Goal: Task Accomplishment & Management: Use online tool/utility

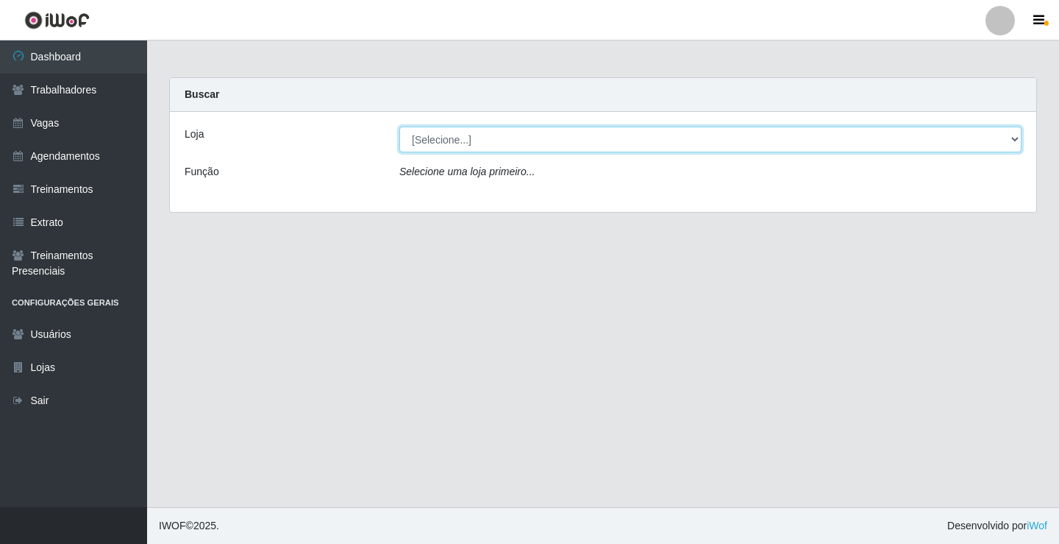
click at [441, 141] on select "[Selecione...] Edilicya Supermercado" at bounding box center [710, 140] width 622 height 26
select select "460"
click at [399, 127] on select "[Selecione...] Edilicya Supermercado" at bounding box center [710, 140] width 622 height 26
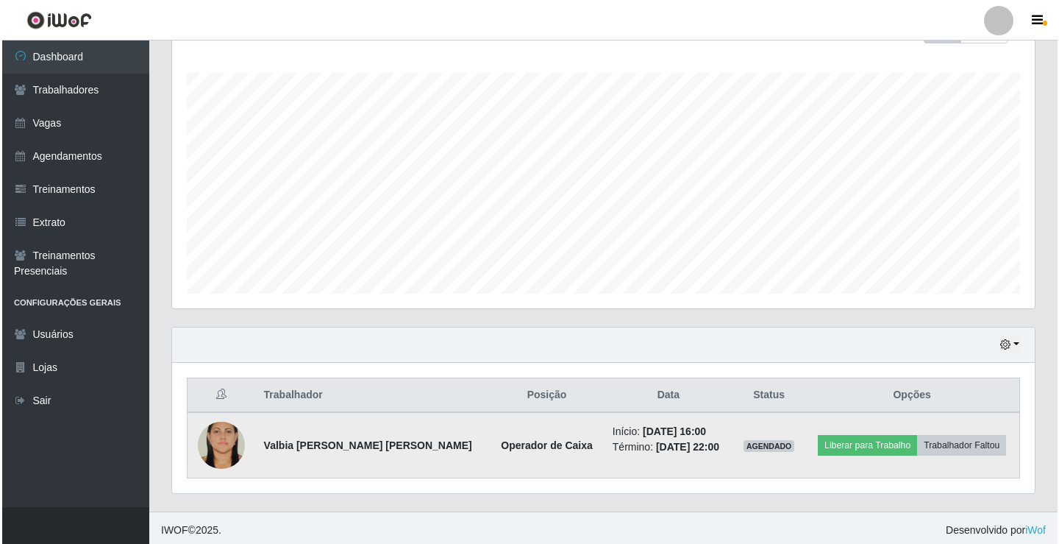
scroll to position [237, 0]
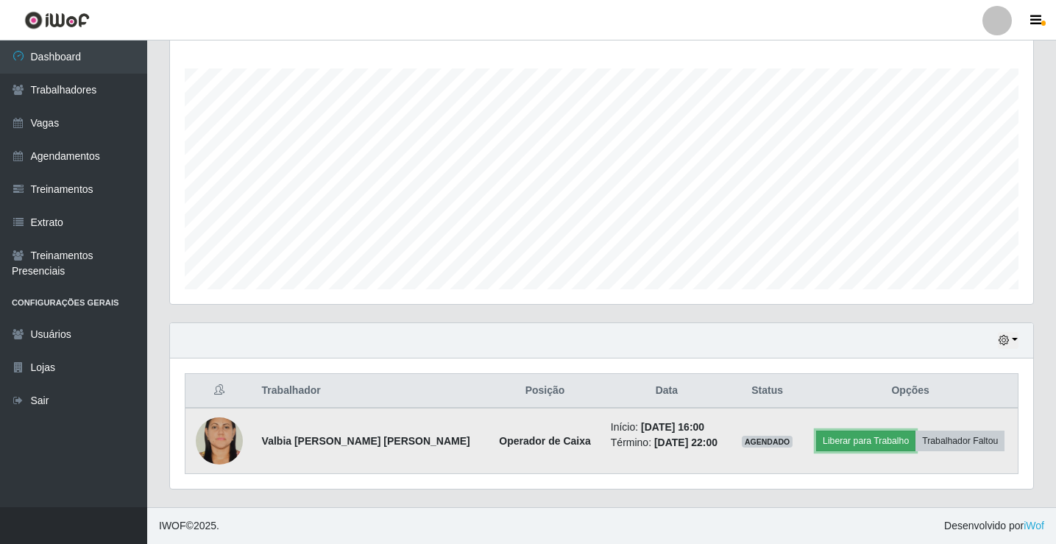
click at [831, 449] on button "Liberar para Trabalho" at bounding box center [865, 440] width 99 height 21
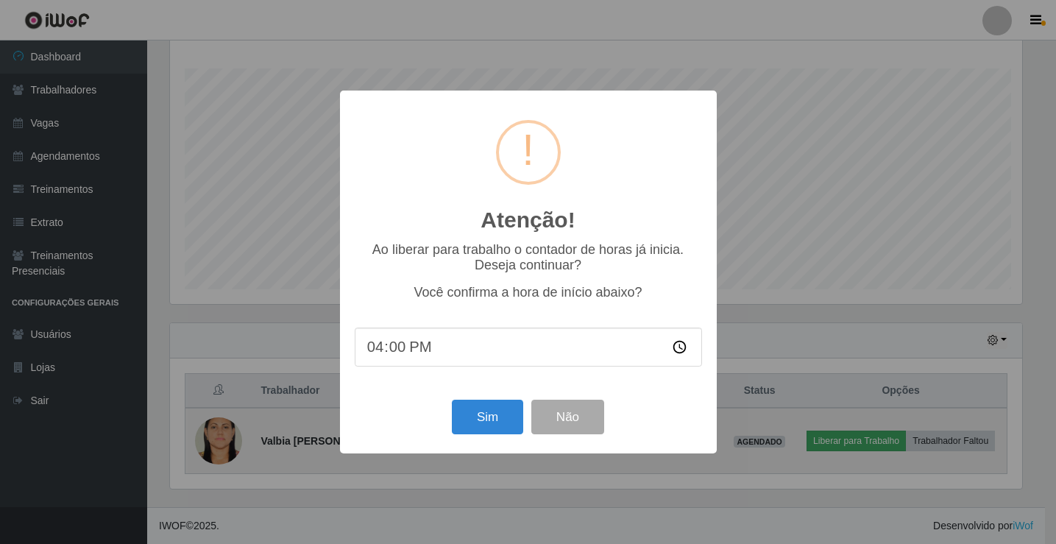
scroll to position [305, 856]
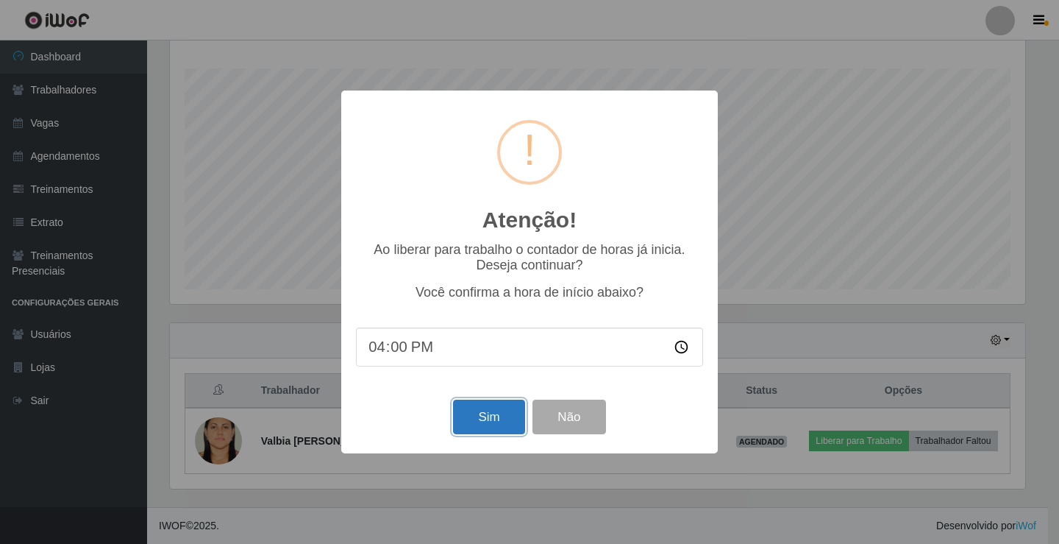
click at [484, 410] on button "Sim" at bounding box center [488, 416] width 71 height 35
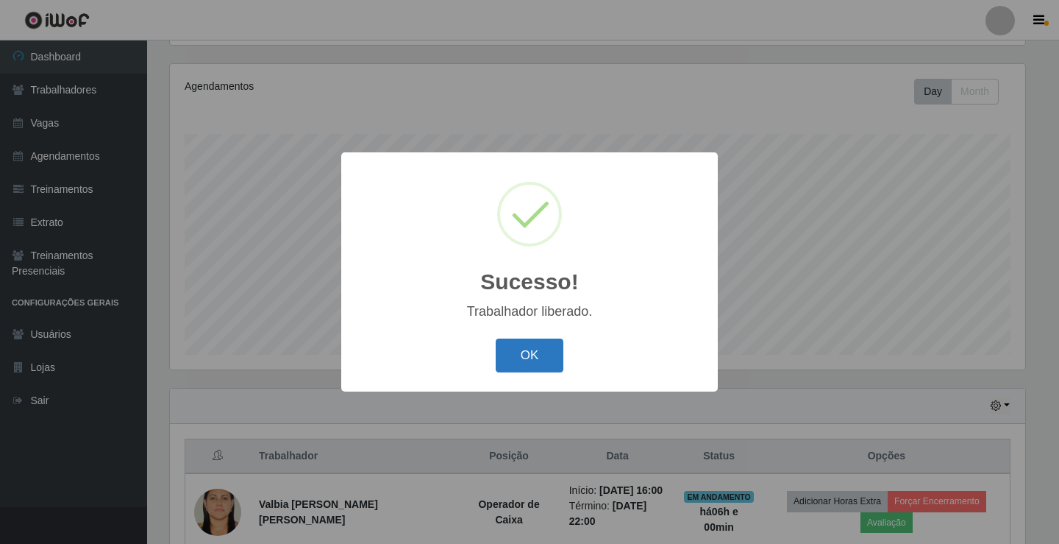
click at [543, 355] on button "OK" at bounding box center [530, 355] width 68 height 35
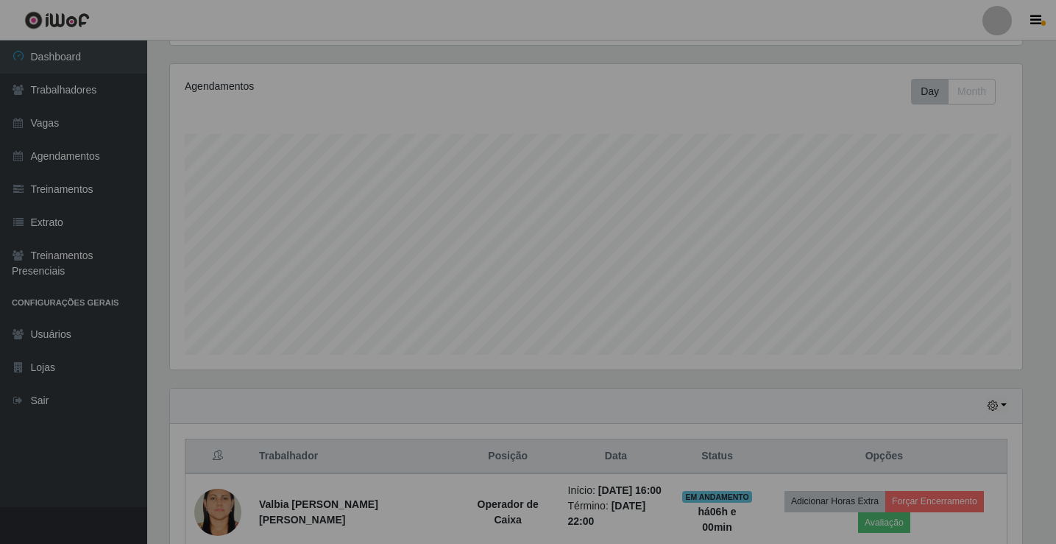
scroll to position [305, 863]
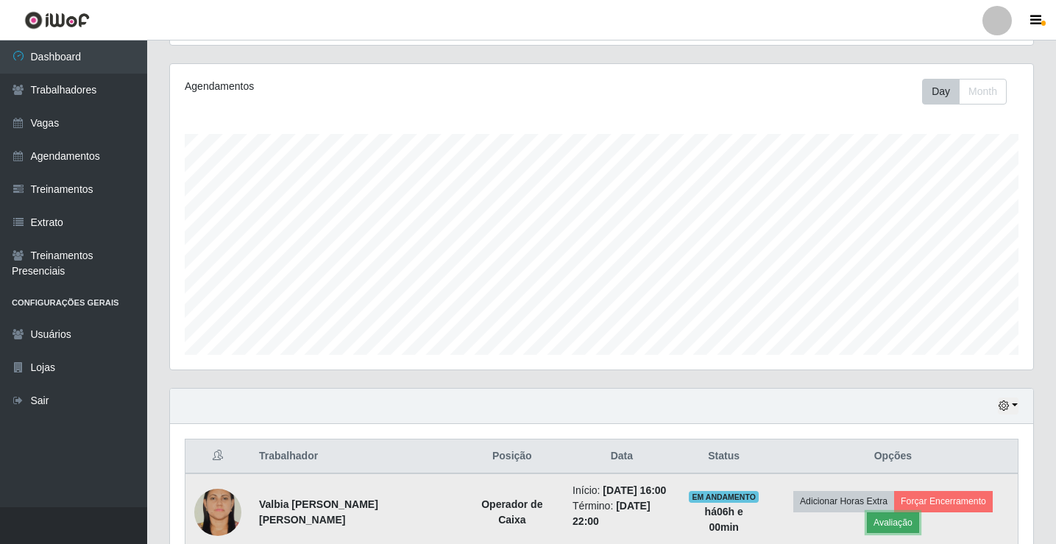
click at [919, 512] on button "Avaliação" at bounding box center [893, 522] width 52 height 21
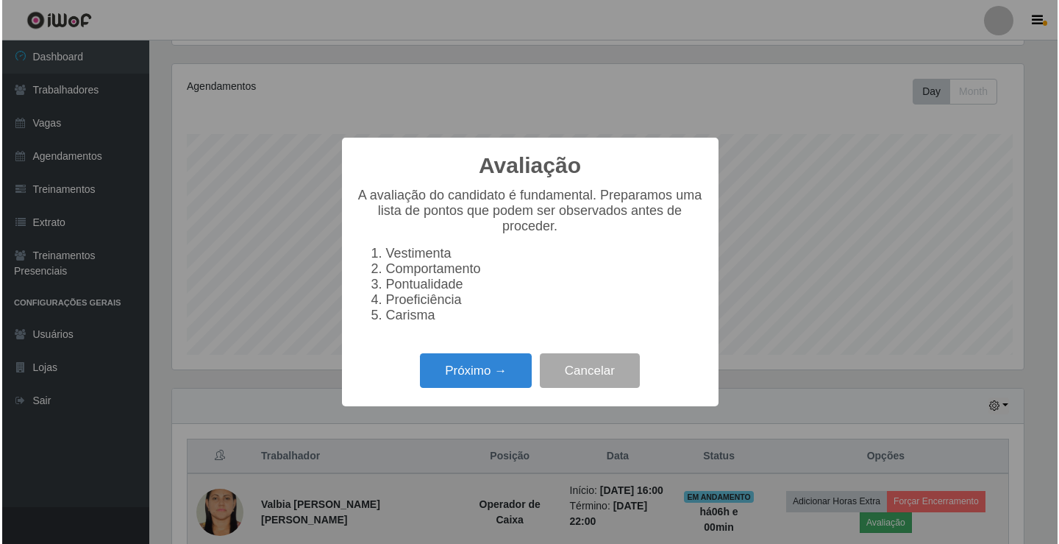
scroll to position [305, 856]
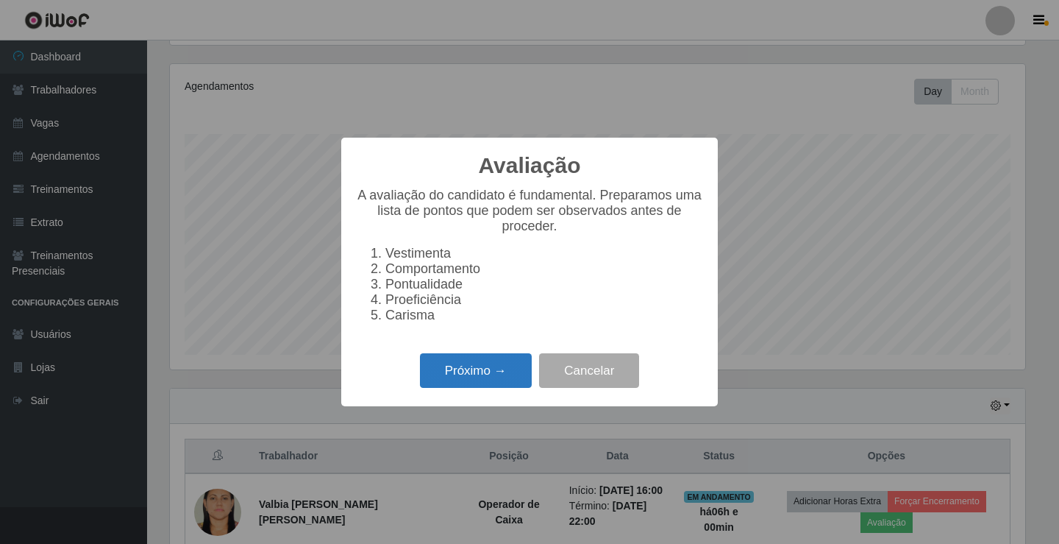
click at [480, 367] on button "Próximo →" at bounding box center [476, 370] width 112 height 35
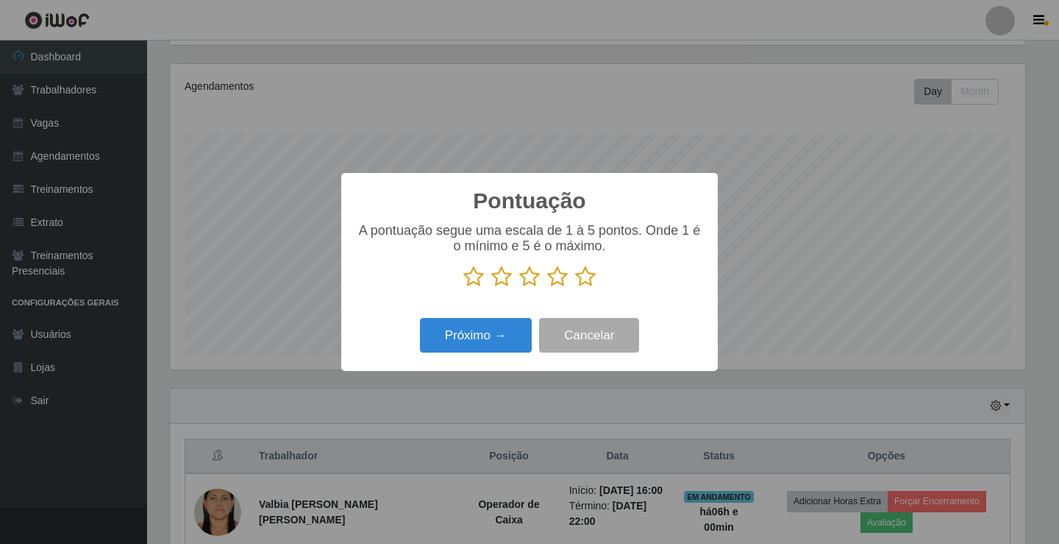
scroll to position [735318, 734768]
click at [587, 282] on icon at bounding box center [585, 277] width 21 height 22
click at [575, 288] on input "radio" at bounding box center [575, 288] width 0 height 0
click at [516, 330] on button "Próximo →" at bounding box center [476, 335] width 112 height 35
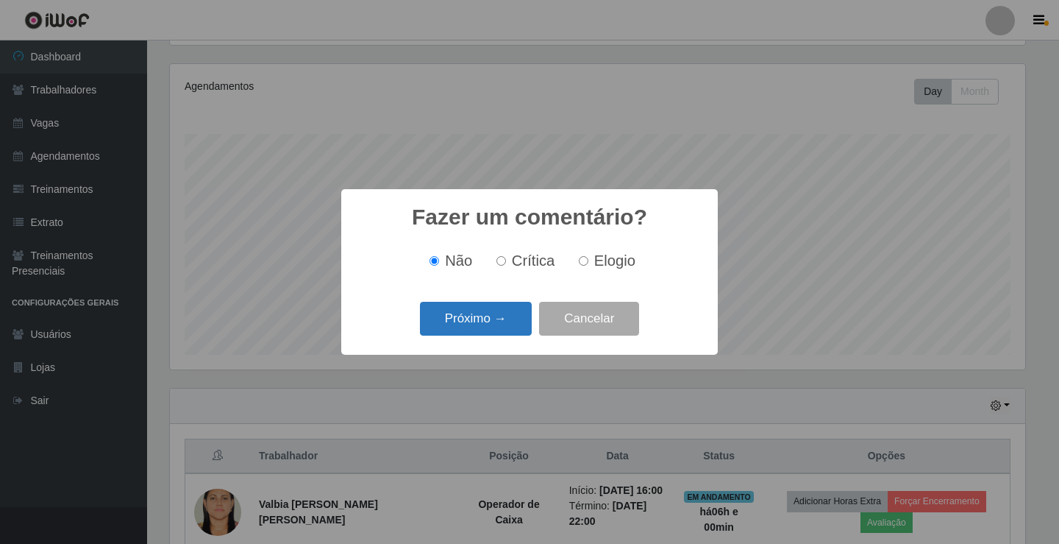
click at [498, 319] on button "Próximo →" at bounding box center [476, 319] width 112 height 35
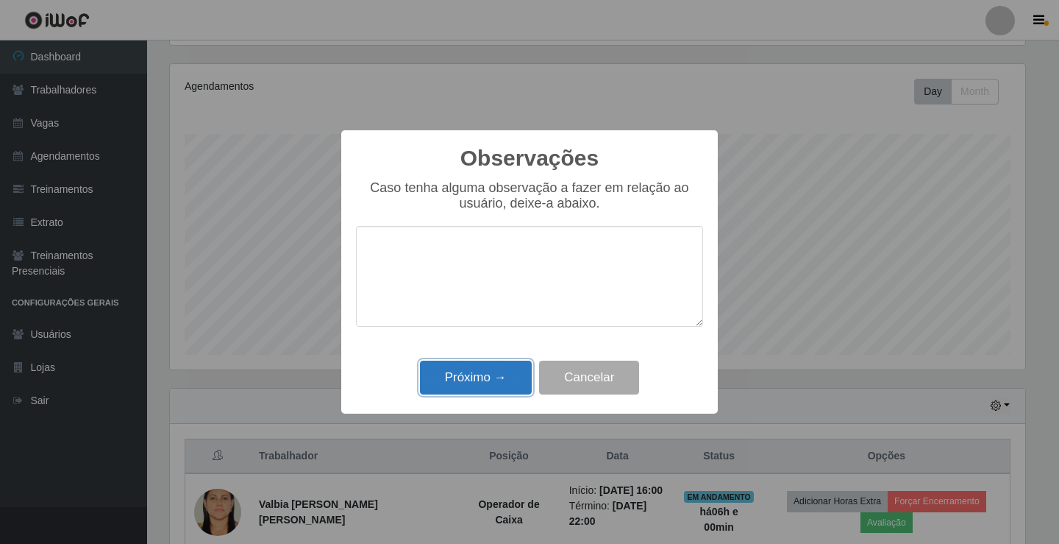
click at [500, 378] on button "Próximo →" at bounding box center [476, 377] width 112 height 35
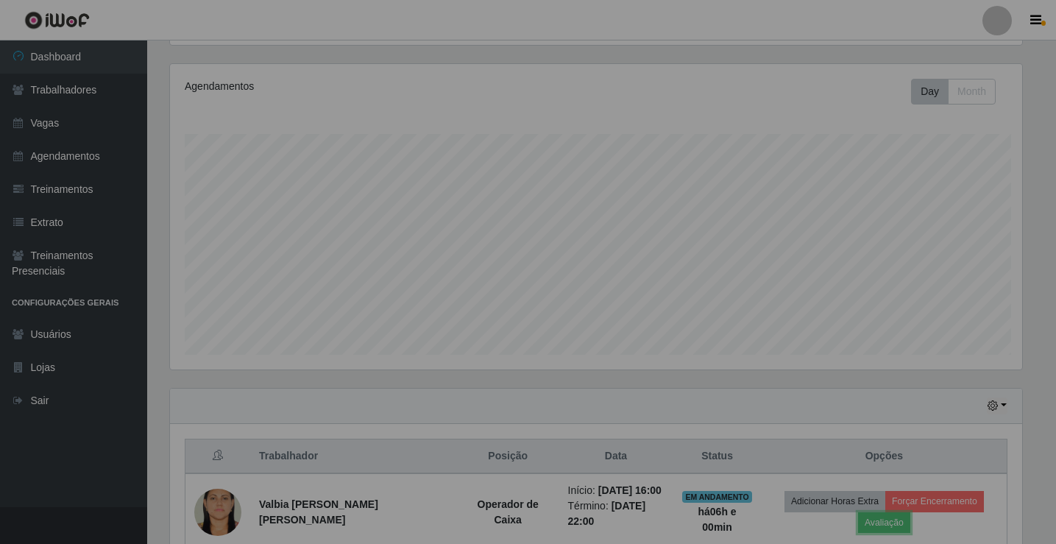
scroll to position [305, 863]
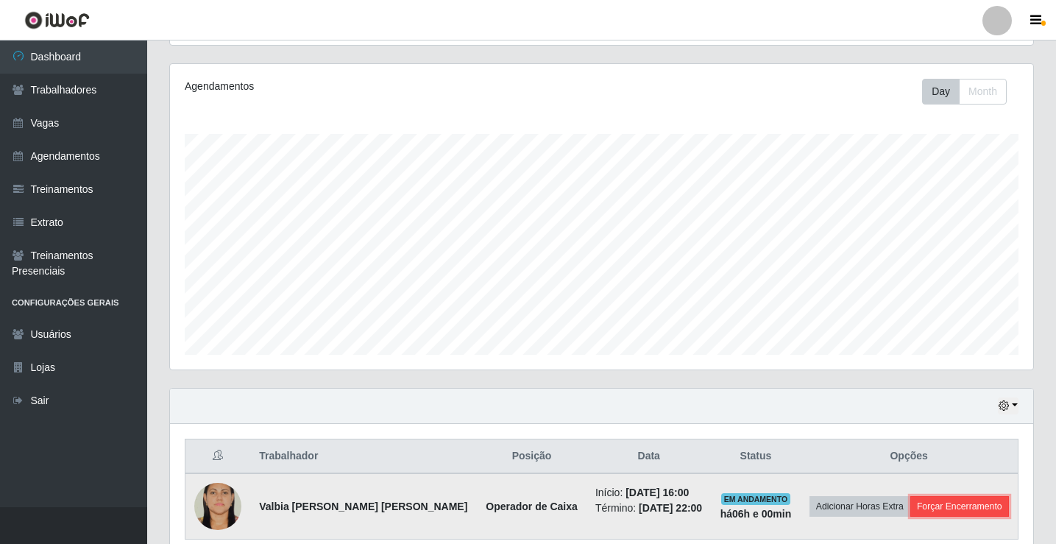
click at [927, 514] on button "Forçar Encerramento" at bounding box center [959, 506] width 99 height 21
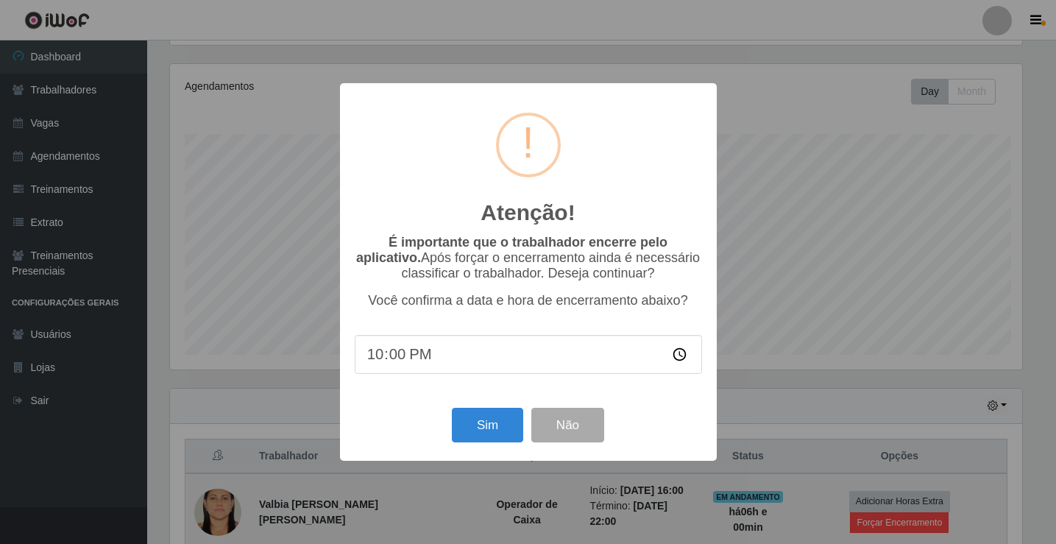
scroll to position [305, 856]
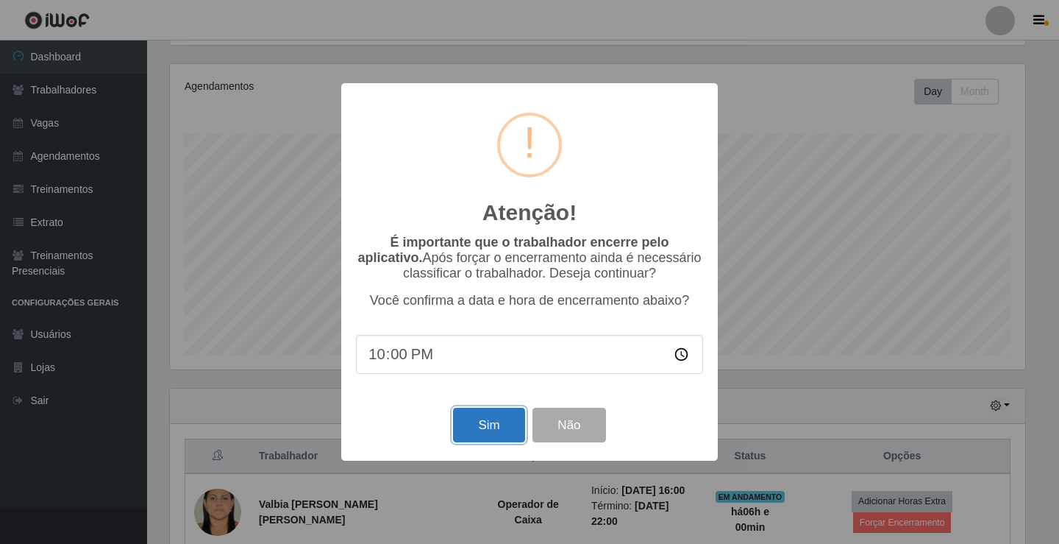
click at [488, 417] on button "Sim" at bounding box center [488, 425] width 71 height 35
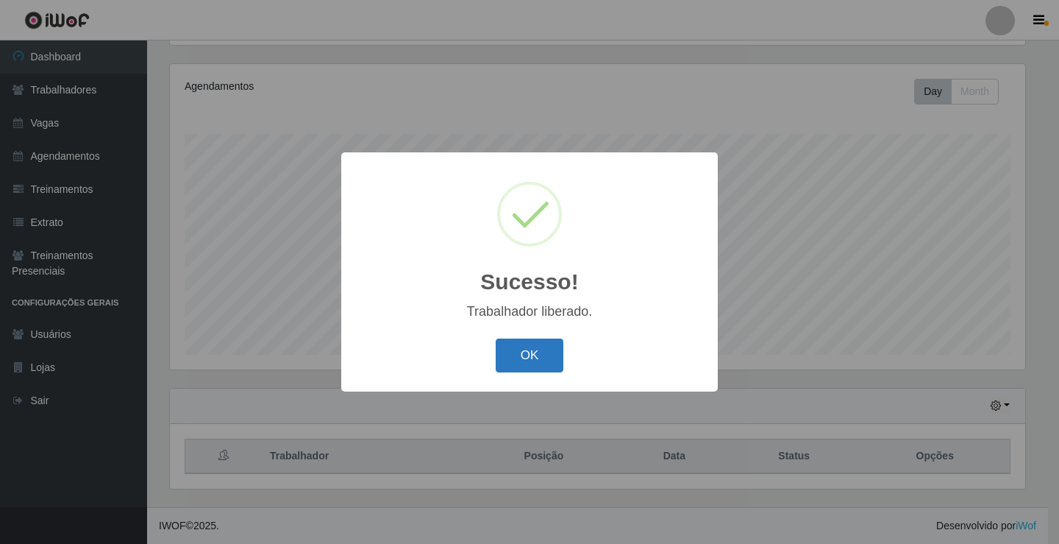
click at [520, 358] on button "OK" at bounding box center [530, 355] width 68 height 35
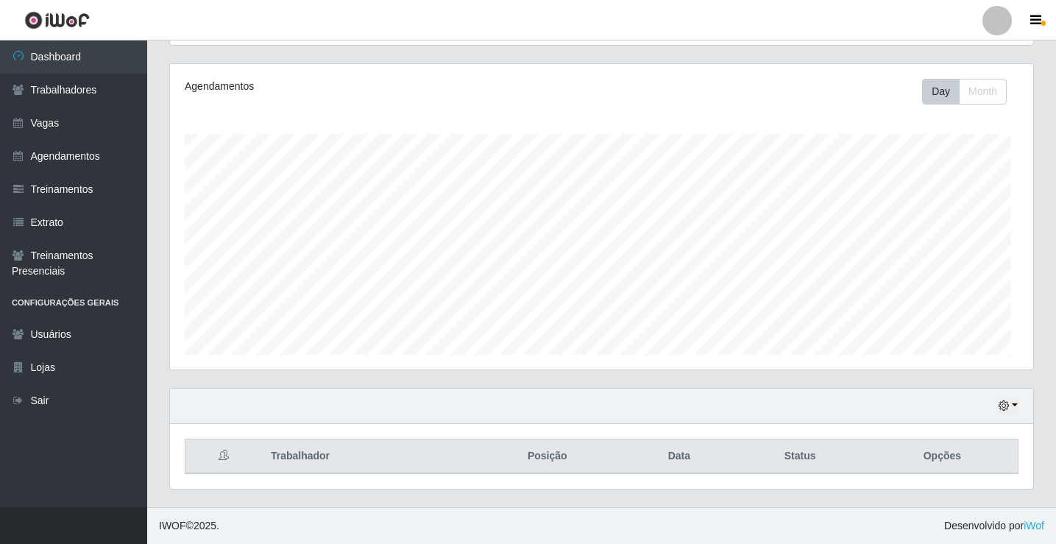
scroll to position [305, 863]
